Goal: Task Accomplishment & Management: Use online tool/utility

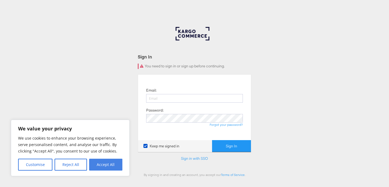
type input "[PERSON_NAME][EMAIL_ADDRESS][PERSON_NAME][DOMAIN_NAME]"
click at [101, 166] on button "Accept All" at bounding box center [105, 165] width 33 height 12
checkbox input "true"
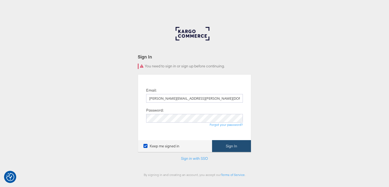
click at [236, 147] on button "Sign In" at bounding box center [231, 146] width 39 height 12
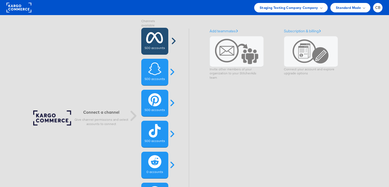
click at [159, 37] on icon at bounding box center [154, 38] width 17 height 14
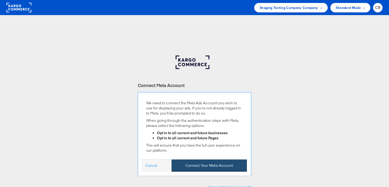
click at [192, 168] on button "Connect Your Meta Account" at bounding box center [208, 166] width 75 height 12
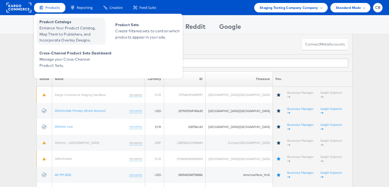
click at [55, 24] on span "Product Catalogs" at bounding box center [71, 22] width 65 height 6
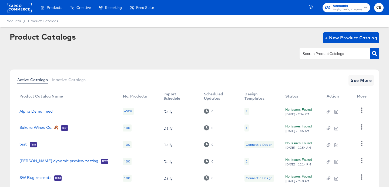
click at [37, 110] on link "Alpha Demo Feed" at bounding box center [35, 111] width 33 height 4
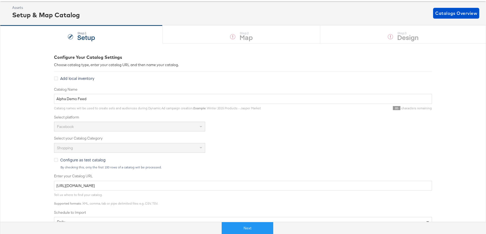
scroll to position [32, 0]
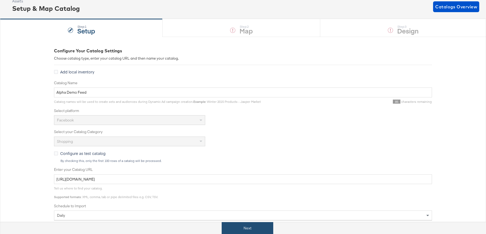
click at [247, 187] on button "Next" at bounding box center [248, 228] width 52 height 12
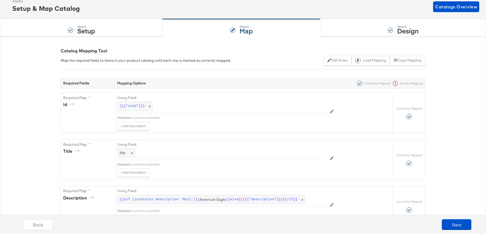
scroll to position [0, 0]
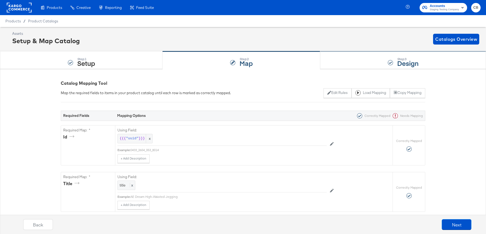
click at [329, 58] on div "Step: 3 Design" at bounding box center [403, 61] width 166 height 18
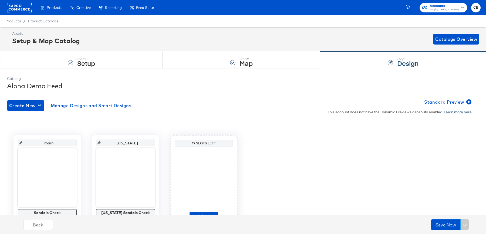
click at [389, 112] on link "Learn more here." at bounding box center [458, 112] width 29 height 5
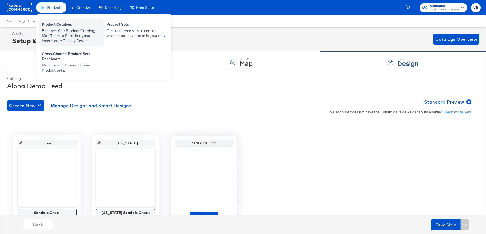
click at [58, 33] on div "Enhance Your Product Catalog, Map Them to Publishers, and Incorporate Overlay D…" at bounding box center [71, 35] width 59 height 15
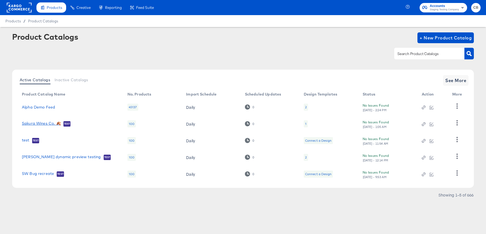
click at [37, 126] on link "Sakura Wines Co. 🍂" at bounding box center [41, 123] width 39 height 5
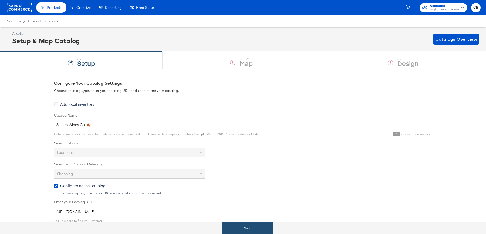
click at [236, 187] on button "Next" at bounding box center [248, 228] width 52 height 12
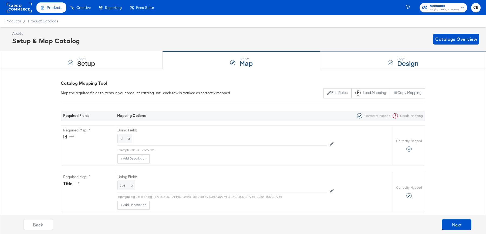
click at [345, 64] on div "Step: 3 Design" at bounding box center [403, 61] width 166 height 18
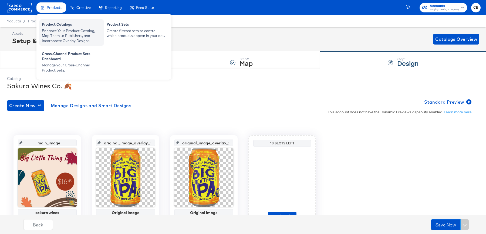
click at [54, 30] on div "Enhance Your Product Catalog, Map Them to Publishers, and Incorporate Overlay D…" at bounding box center [71, 35] width 59 height 15
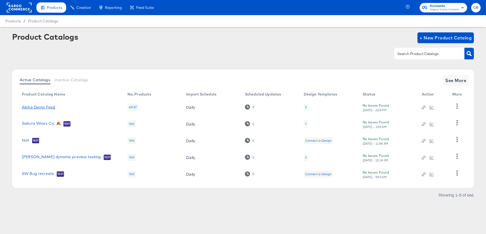
click at [44, 108] on link "Alpha Demo Feed" at bounding box center [38, 107] width 33 height 4
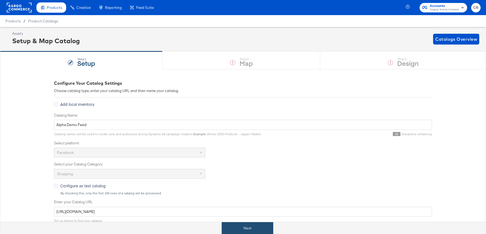
click at [239, 187] on button "Next" at bounding box center [248, 228] width 52 height 12
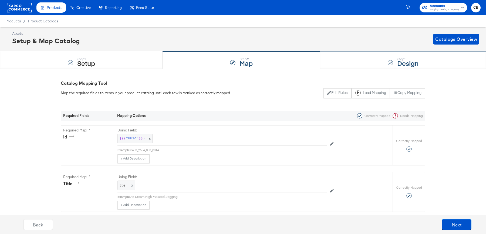
click at [339, 65] on div "Step: 3 Design" at bounding box center [403, 61] width 166 height 18
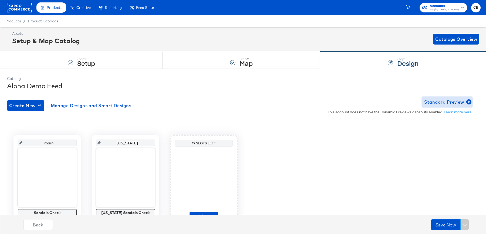
click at [389, 101] on icon "button" at bounding box center [468, 101] width 5 height 5
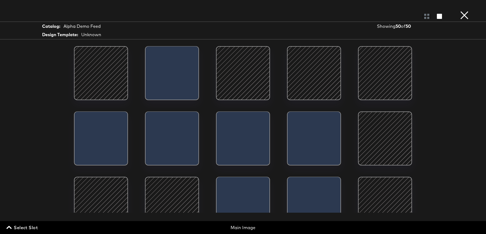
click at [389, 11] on button "×" at bounding box center [464, 5] width 11 height 11
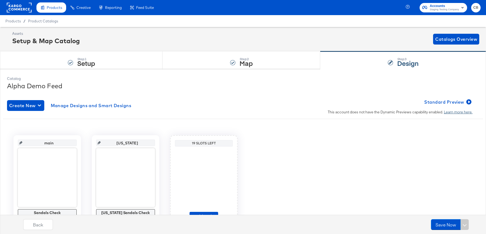
click at [389, 113] on link "Learn more here." at bounding box center [458, 112] width 29 height 5
